Goal: Transaction & Acquisition: Subscribe to service/newsletter

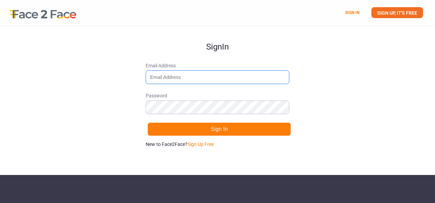
click at [183, 79] on input "Email Address" at bounding box center [218, 77] width 144 height 14
type input "[EMAIL_ADDRESS][DOMAIN_NAME]"
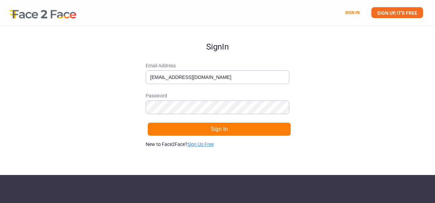
click at [198, 145] on link "Sign Up Free" at bounding box center [200, 144] width 26 height 5
click at [245, 156] on div "Sign Up Email Address [EMAIL_ADDRESS][DOMAIN_NAME] Password Sign Up Already hav…" at bounding box center [218, 97] width 144 height 142
click at [208, 144] on link "Sign in." at bounding box center [207, 144] width 15 height 5
click at [208, 144] on link "Sign Up Free" at bounding box center [200, 144] width 26 height 5
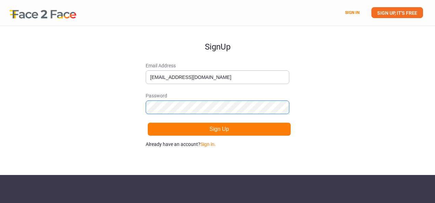
click at [147, 122] on button "Sign Up" at bounding box center [219, 129] width 144 height 14
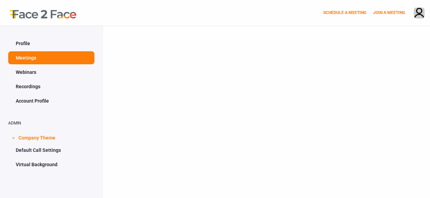
click at [279, 146] on div at bounding box center [266, 125] width 327 height 198
